Goal: Navigation & Orientation: Find specific page/section

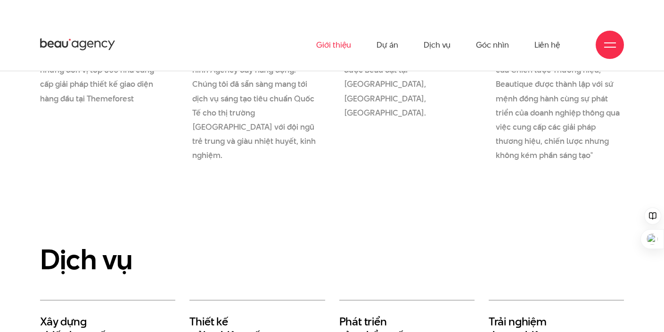
scroll to position [1285, 0]
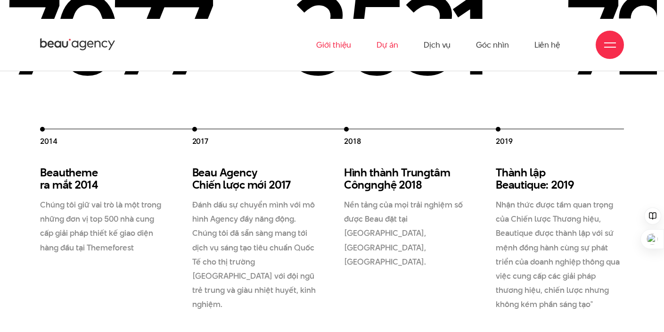
click at [394, 44] on link "Dự án" at bounding box center [387, 45] width 22 height 52
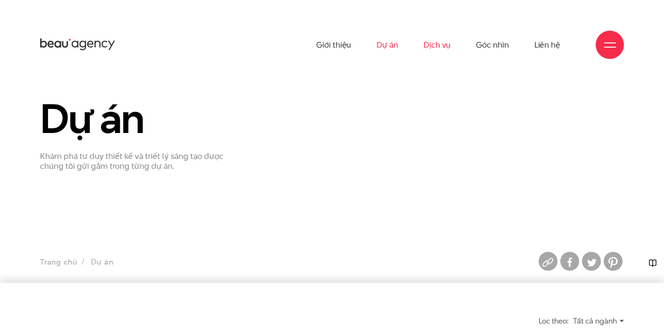
click at [428, 45] on link "Dịch vụ" at bounding box center [437, 45] width 27 height 52
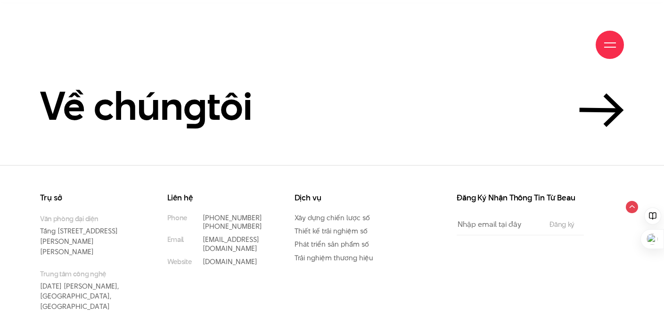
scroll to position [2627, 0]
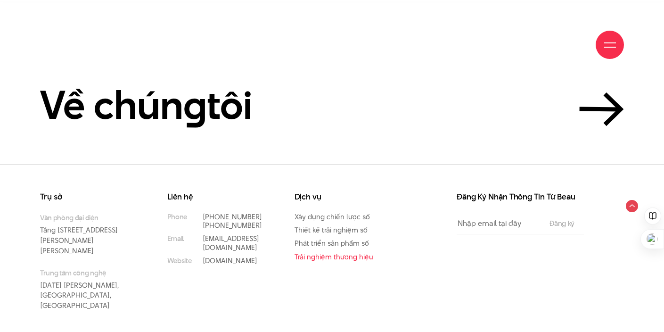
click at [328, 252] on link "Trải nghiệm thương hiệu" at bounding box center [334, 257] width 79 height 10
